Goal: Task Accomplishment & Management: Manage account settings

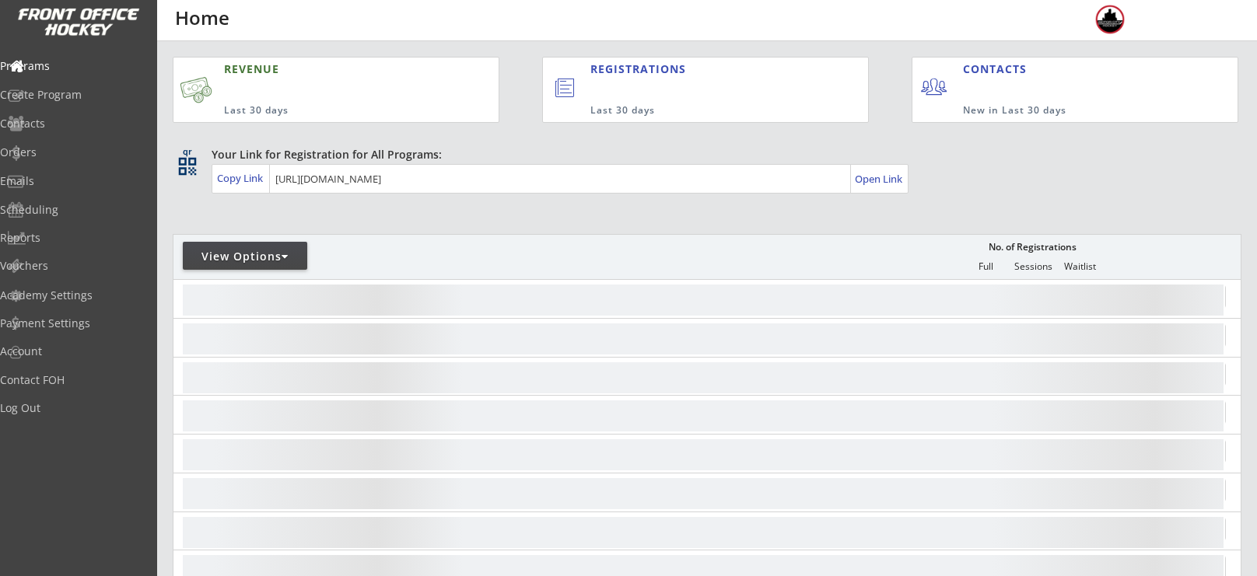
click at [557, 116] on div "REGISTRATIONS Last 30 days" at bounding box center [705, 90] width 327 height 66
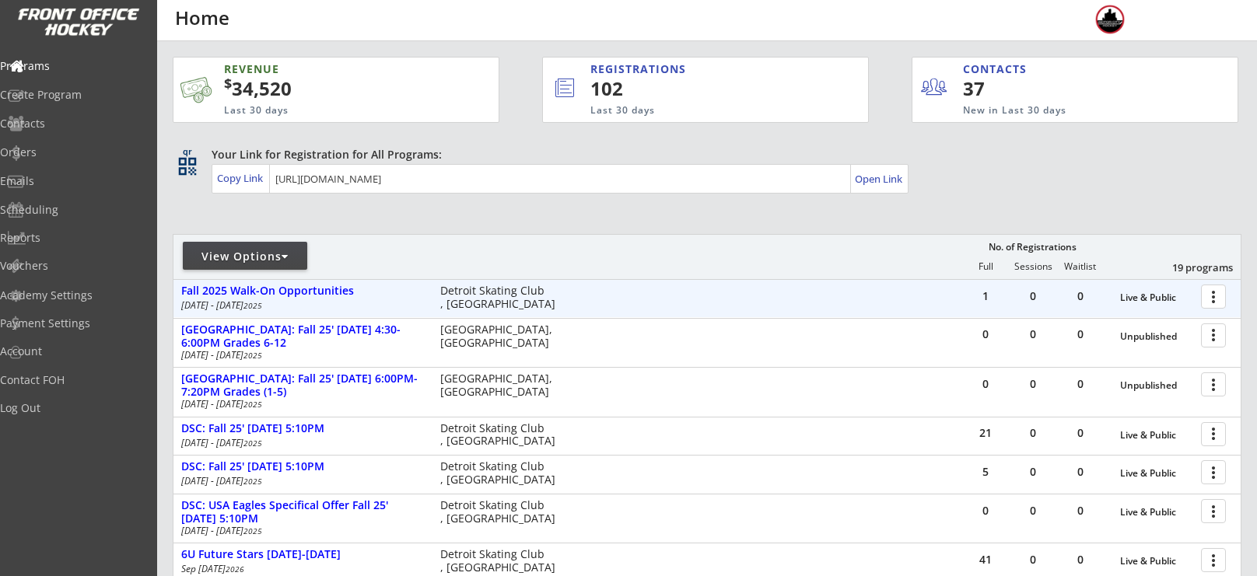
click at [1224, 297] on div at bounding box center [1216, 295] width 27 height 27
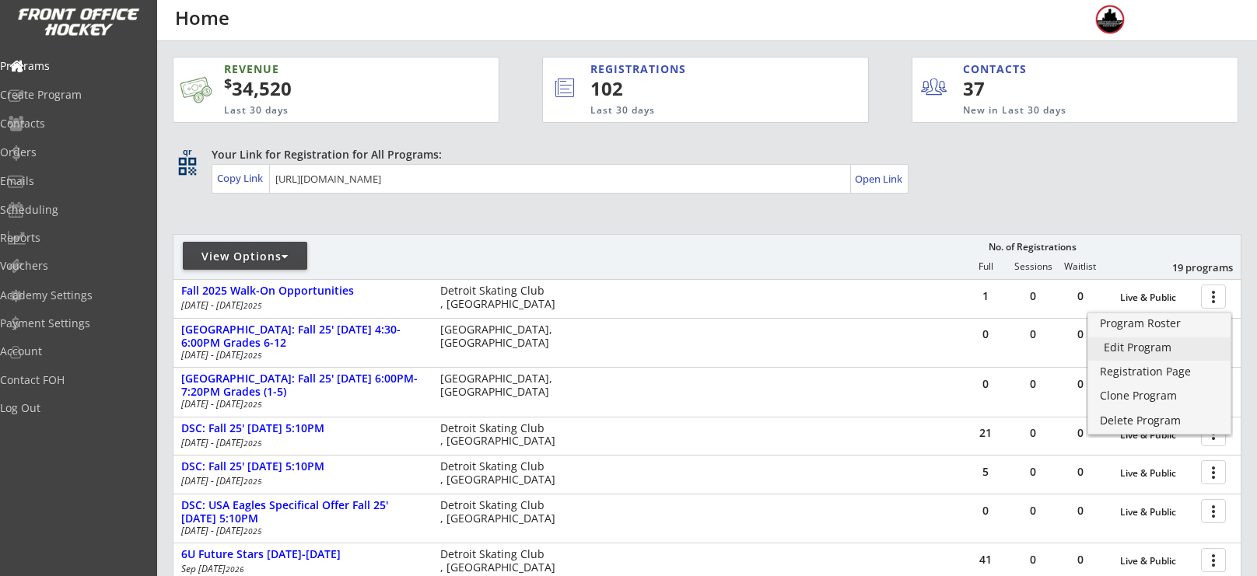
click at [1146, 355] on link "Edit Program" at bounding box center [1159, 349] width 142 height 23
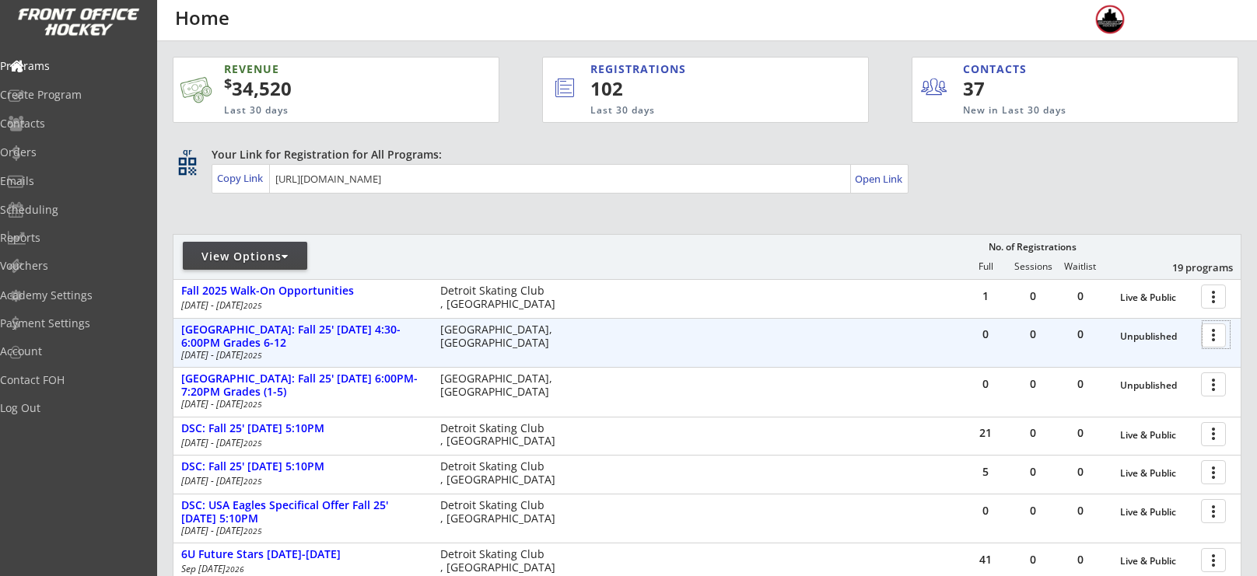
click at [1210, 333] on div at bounding box center [1216, 334] width 27 height 27
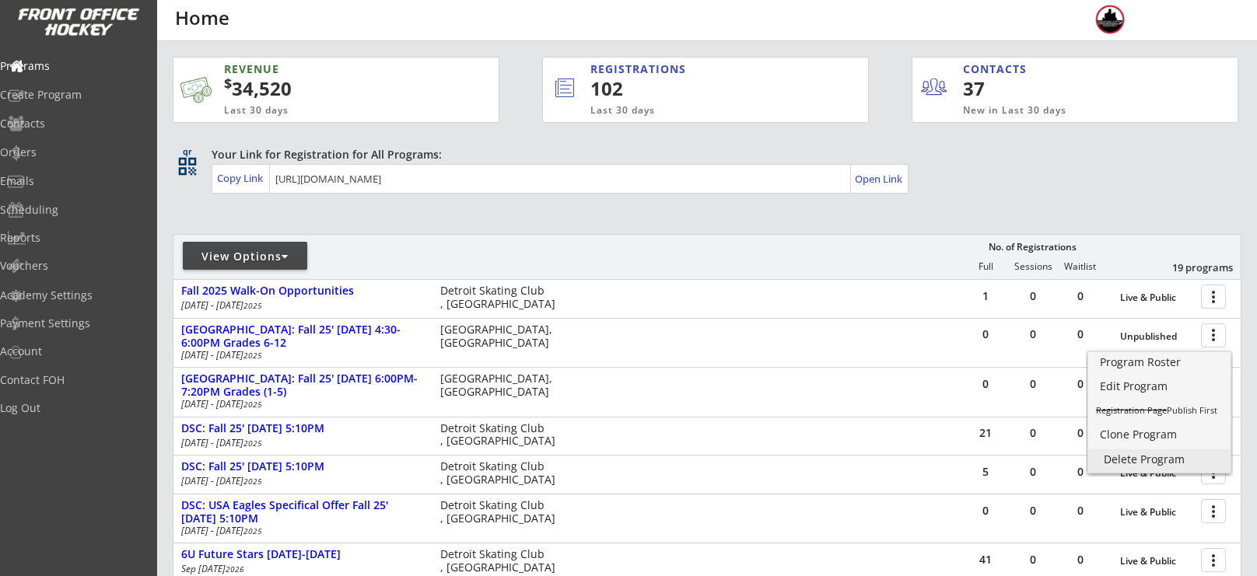
click at [1141, 461] on div "Delete Program" at bounding box center [1159, 459] width 111 height 11
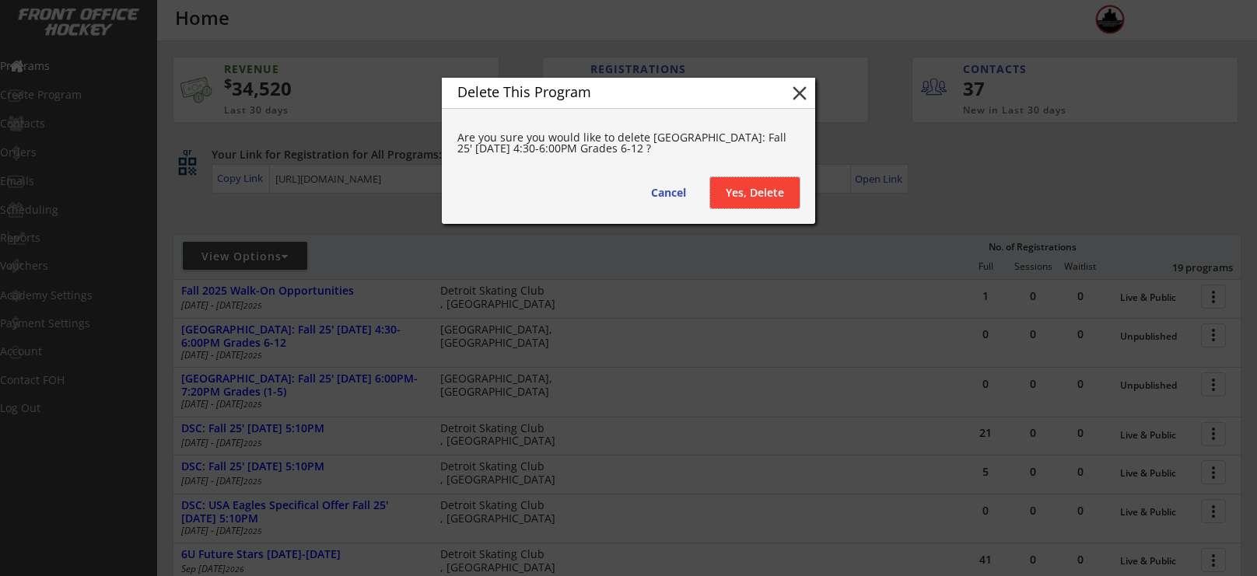
click at [747, 195] on button "Yes, Delete" at bounding box center [754, 192] width 89 height 31
